Goal: Entertainment & Leisure: Consume media (video, audio)

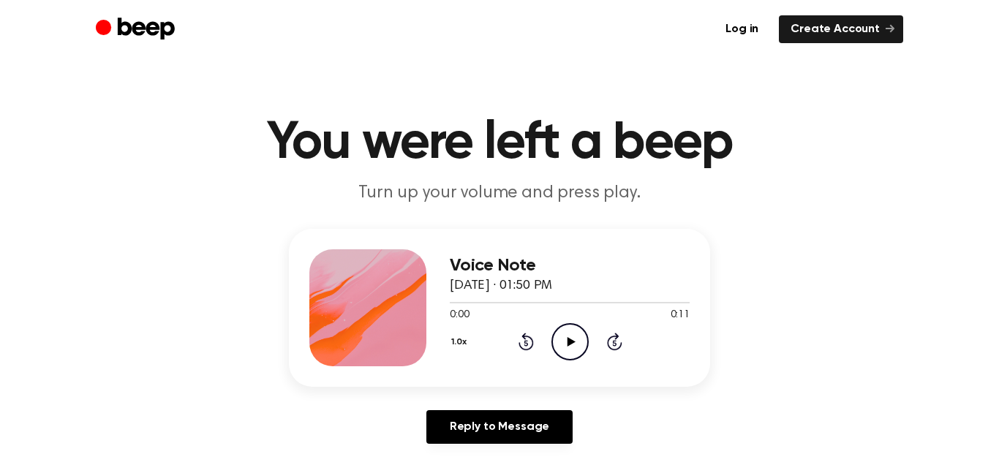
click at [566, 337] on icon "Play Audio" at bounding box center [570, 341] width 37 height 37
click at [574, 339] on icon "Pause Audio" at bounding box center [570, 341] width 37 height 37
click at [579, 350] on icon "Play Audio" at bounding box center [570, 341] width 37 height 37
click at [579, 350] on icon "Pause Audio" at bounding box center [570, 341] width 37 height 37
click at [579, 350] on icon "Play Audio" at bounding box center [570, 341] width 37 height 37
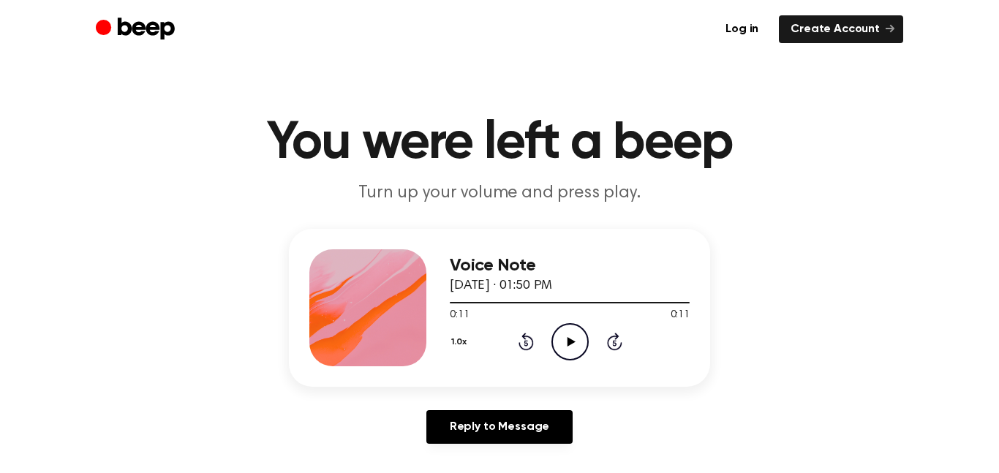
click at [579, 350] on icon "Play Audio" at bounding box center [570, 341] width 37 height 37
click at [586, 351] on icon "Play Audio" at bounding box center [570, 341] width 37 height 37
click at [567, 337] on icon "Play Audio" at bounding box center [570, 341] width 37 height 37
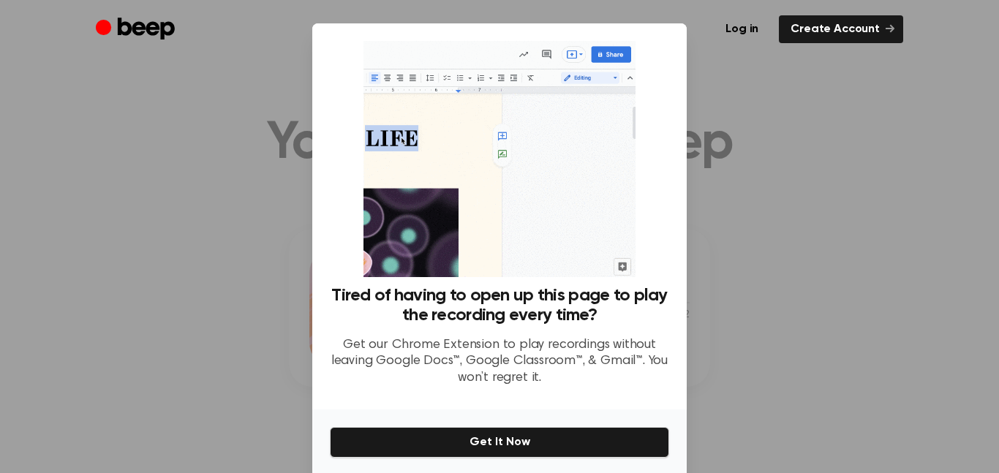
click at [718, 291] on div at bounding box center [499, 236] width 999 height 473
click at [264, 170] on div at bounding box center [499, 236] width 999 height 473
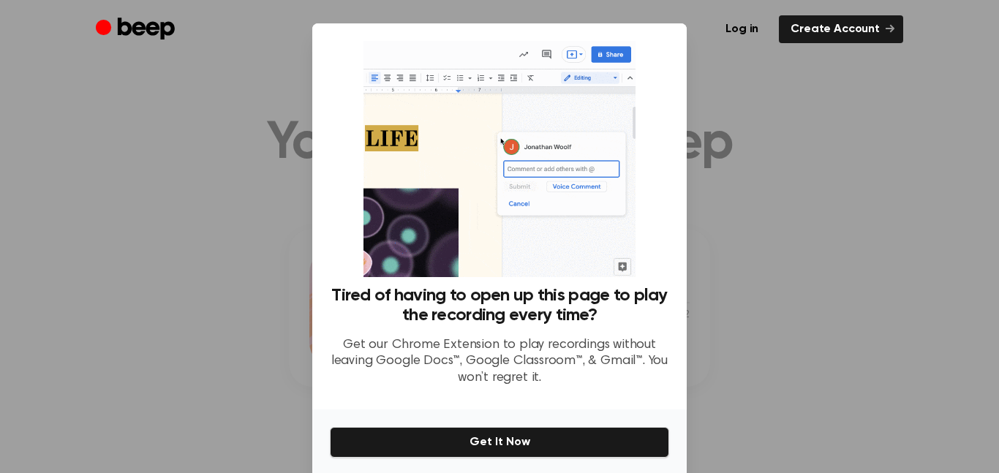
click at [264, 170] on div at bounding box center [499, 236] width 999 height 473
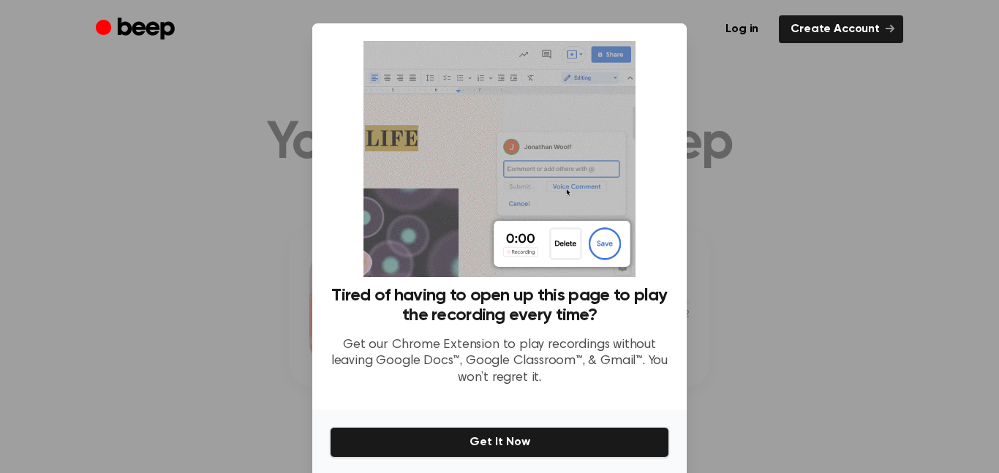
click at [264, 170] on div at bounding box center [499, 236] width 999 height 473
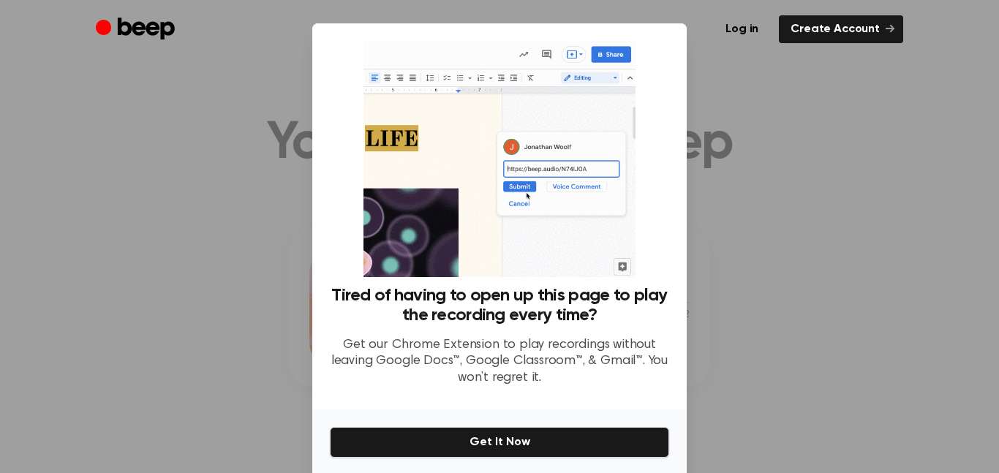
click at [264, 170] on div at bounding box center [499, 236] width 999 height 473
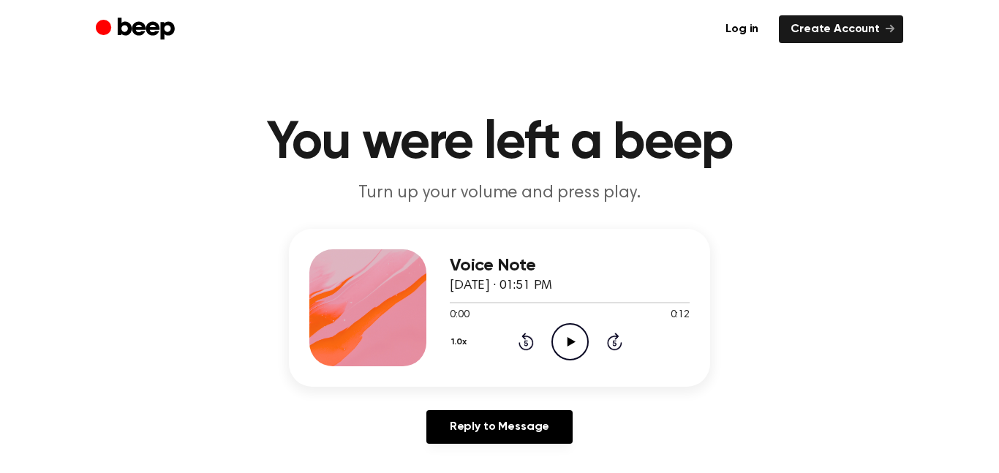
click at [571, 331] on icon "Play Audio" at bounding box center [570, 341] width 37 height 37
click at [569, 332] on icon "Play Audio" at bounding box center [570, 341] width 37 height 37
click at [578, 336] on icon "Play Audio" at bounding box center [570, 341] width 37 height 37
click at [568, 350] on icon "Play Audio" at bounding box center [570, 341] width 37 height 37
click at [568, 342] on icon at bounding box center [571, 342] width 8 height 10
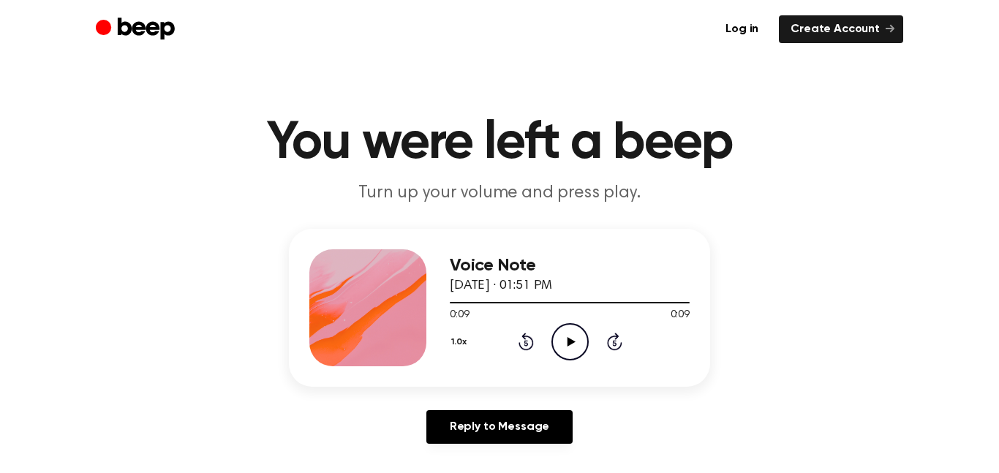
click at [568, 342] on icon at bounding box center [571, 342] width 8 height 10
click at [567, 338] on icon at bounding box center [571, 342] width 8 height 10
click at [565, 344] on icon "Play Audio" at bounding box center [570, 341] width 37 height 37
click at [558, 350] on icon "Play Audio" at bounding box center [570, 341] width 37 height 37
click at [564, 345] on icon "Play Audio" at bounding box center [570, 341] width 37 height 37
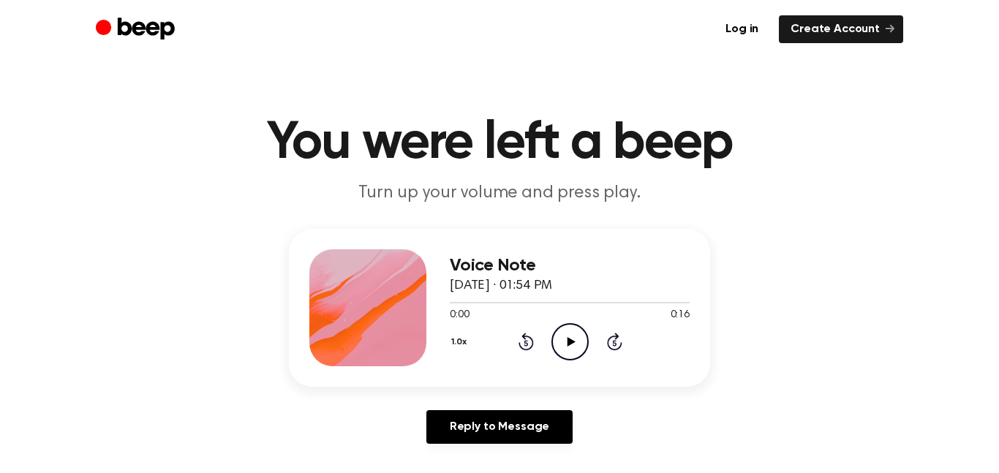
click at [569, 340] on icon at bounding box center [571, 342] width 8 height 10
click at [345, 74] on main "You were left a beep Turn up your volume and press play. Voice Note [DATE] · 01…" at bounding box center [499, 451] width 999 height 902
click at [566, 342] on icon "Play Audio" at bounding box center [570, 341] width 37 height 37
click at [567, 342] on icon "Play Audio" at bounding box center [570, 341] width 37 height 37
click at [579, 352] on icon "Play Audio" at bounding box center [570, 341] width 37 height 37
